Goal: Task Accomplishment & Management: Use online tool/utility

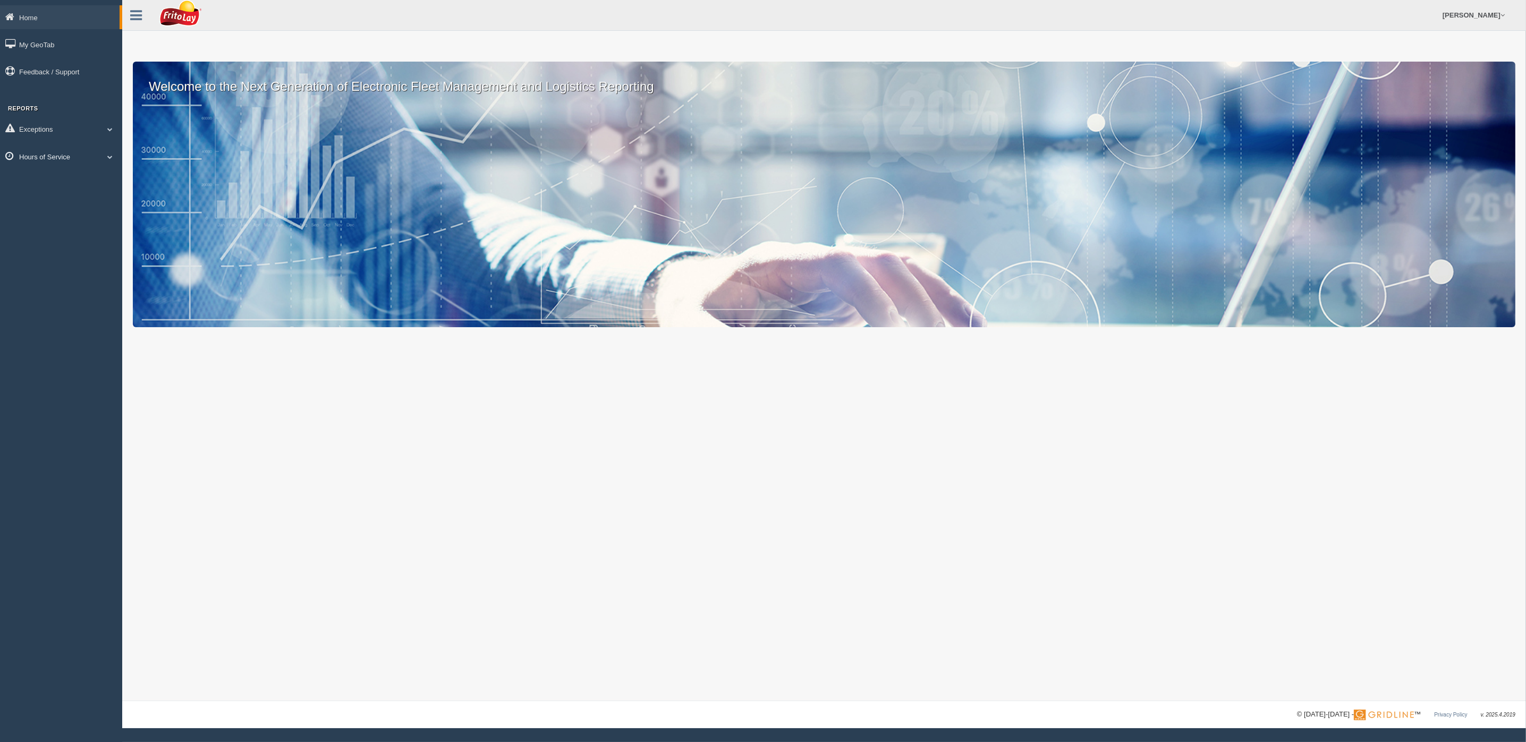
click at [64, 151] on link "Hours of Service" at bounding box center [61, 156] width 122 height 24
click at [56, 209] on link "HOS Violations" at bounding box center [69, 218] width 100 height 19
click at [353, 623] on div "Welcome to the Next Generation of Electronic Fleet Management and Logistics Rep…" at bounding box center [823, 350] width 1403 height 701
click at [42, 153] on link "Hours of Service" at bounding box center [61, 156] width 122 height 24
click at [47, 212] on link "HOS Violations" at bounding box center [69, 218] width 100 height 19
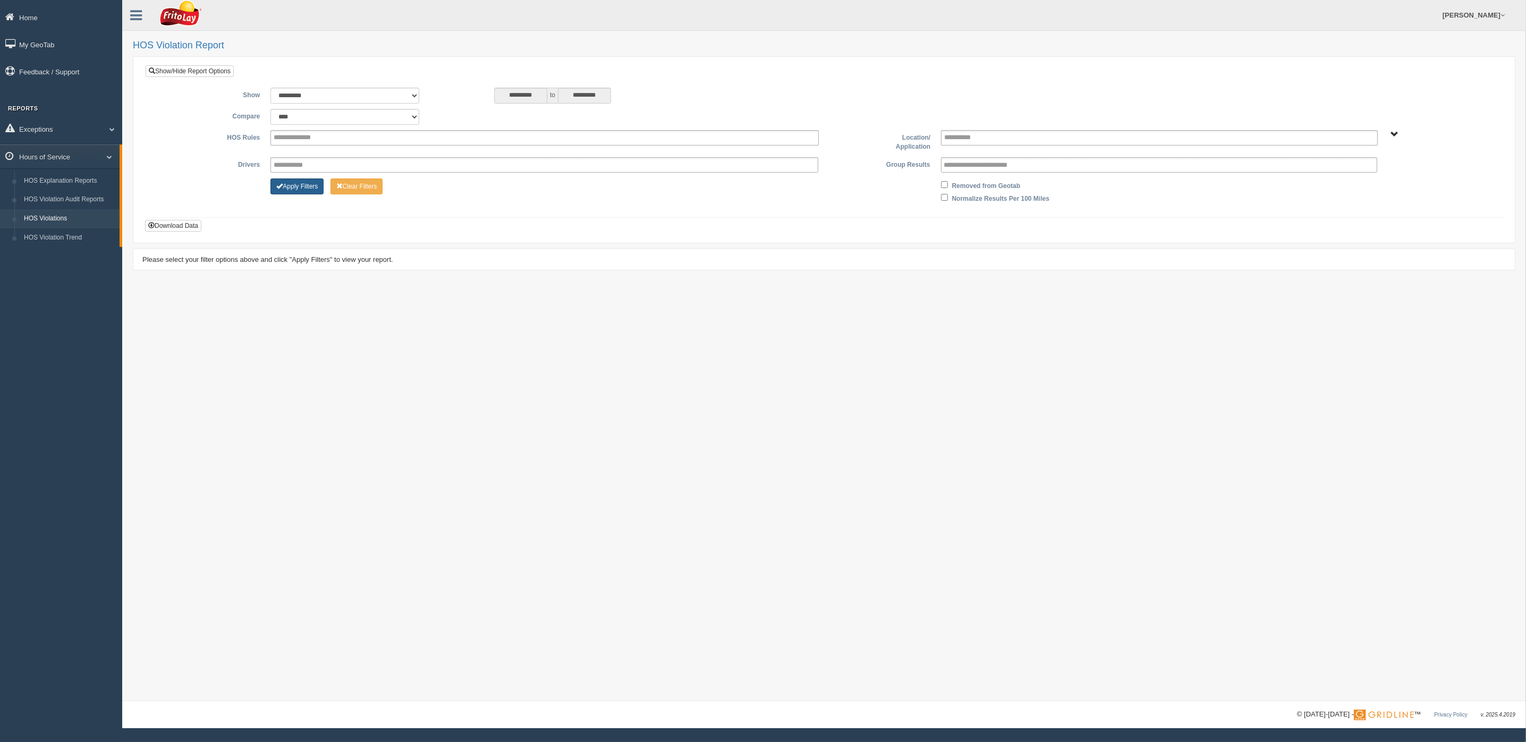
click at [300, 182] on button "Apply Filters" at bounding box center [296, 186] width 53 height 16
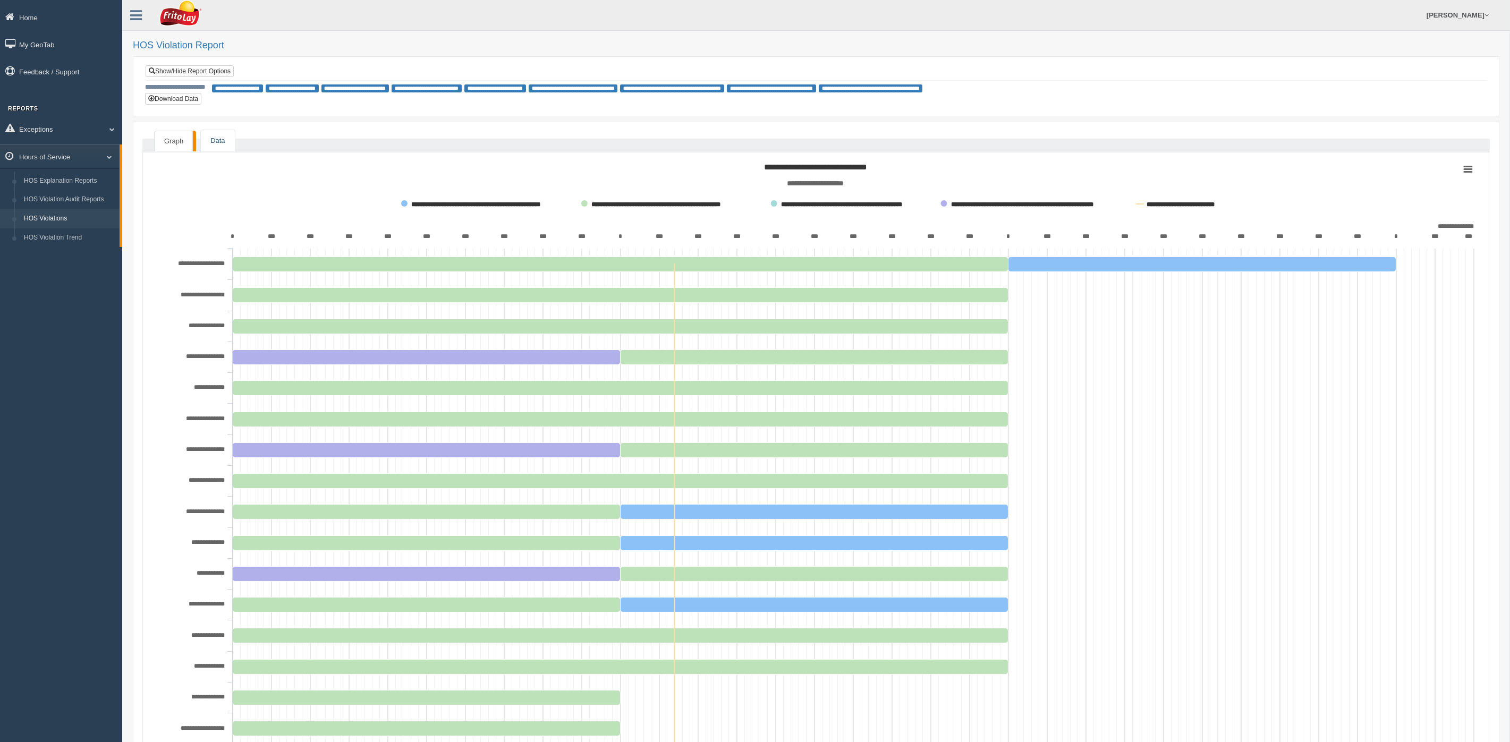
click at [217, 141] on link "Data" at bounding box center [217, 141] width 33 height 22
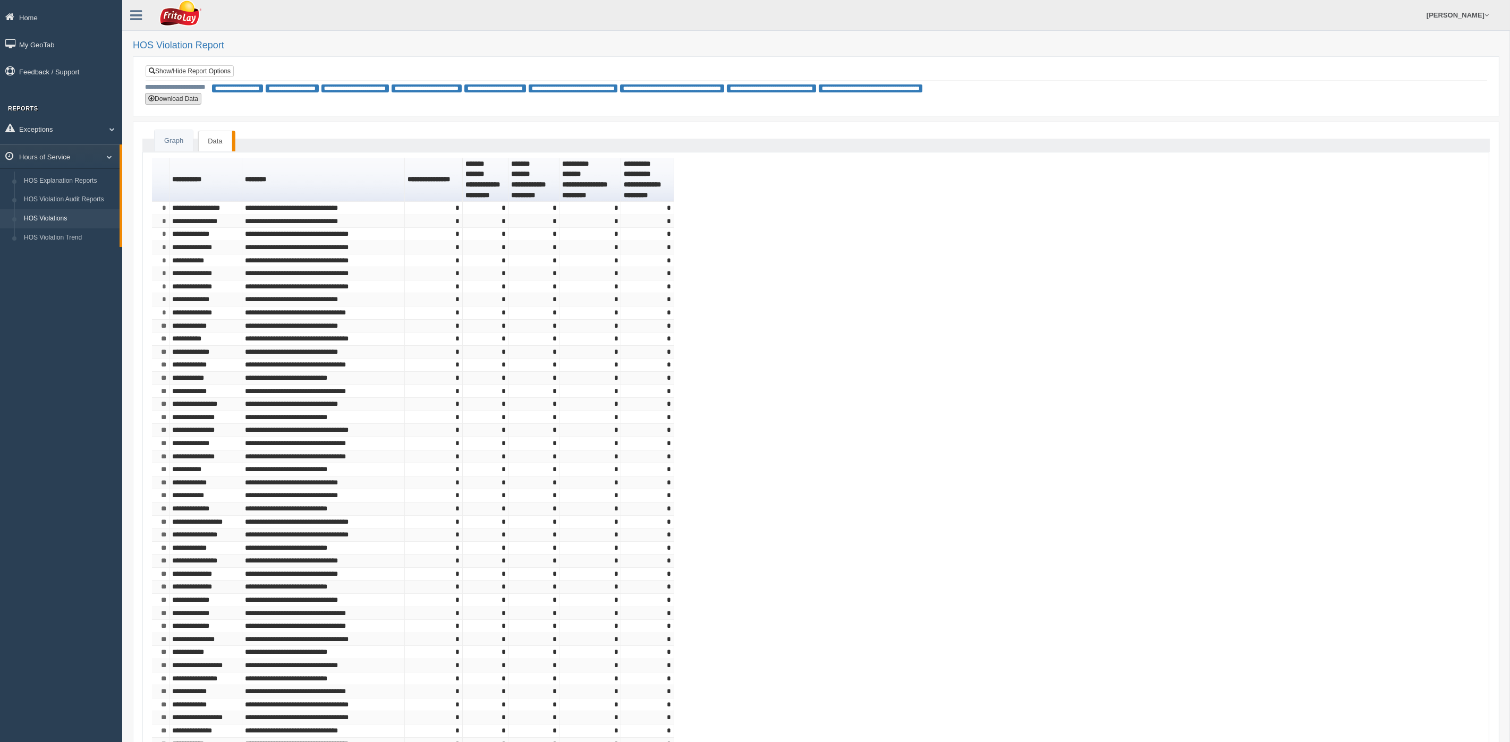
click at [177, 97] on button "Download Data" at bounding box center [173, 99] width 56 height 12
